Goal: Navigation & Orientation: Go to known website

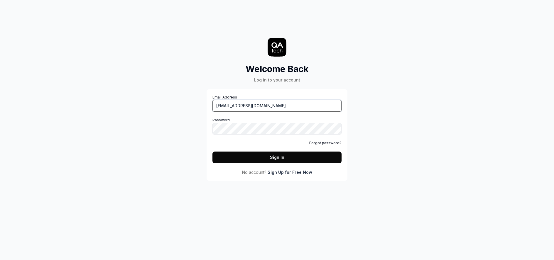
drag, startPoint x: 261, startPoint y: 107, endPoint x: 195, endPoint y: 105, distance: 66.7
click at [195, 105] on div "Welcome Back Log in to your account Email Address zach+test@timmy.io Password F…" at bounding box center [277, 97] width 176 height 170
paste input "email"
click at [274, 154] on button "Sign In" at bounding box center [276, 158] width 129 height 12
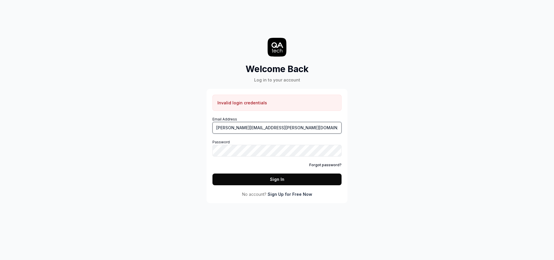
drag, startPoint x: 260, startPoint y: 128, endPoint x: 212, endPoint y: 134, distance: 48.3
click at [212, 134] on div "Email Address zach@timmy.io Password Forgot password? Sign In" at bounding box center [276, 151] width 129 height 69
click at [278, 176] on button "Sign In" at bounding box center [276, 180] width 129 height 12
click at [200, 148] on div "Welcome Back Log in to your account Invalid login credentials Email Address zac…" at bounding box center [277, 108] width 176 height 192
click at [223, 178] on button "Sign In" at bounding box center [276, 180] width 129 height 12
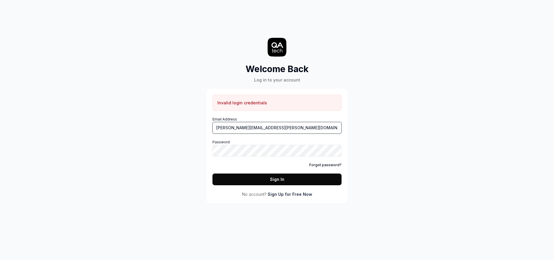
drag, startPoint x: 241, startPoint y: 129, endPoint x: 229, endPoint y: 130, distance: 12.1
click at [229, 130] on input "zach@timmy.io" at bounding box center [276, 128] width 129 height 12
type input "zach@rangeworks.io"
click at [241, 176] on button "Sign In" at bounding box center [276, 180] width 129 height 12
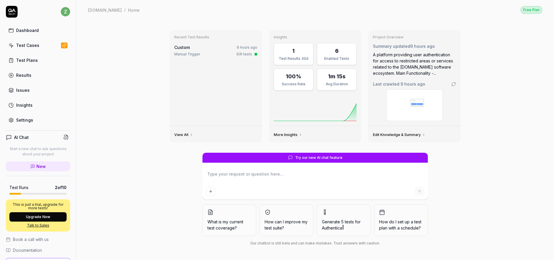
type textarea "*"
click at [61, 11] on html "z Dashboard Test Cases Test Plans Results Issues Insights Settings AI Chat Star…" at bounding box center [277, 130] width 554 height 260
